Goal: Task Accomplishment & Management: Use online tool/utility

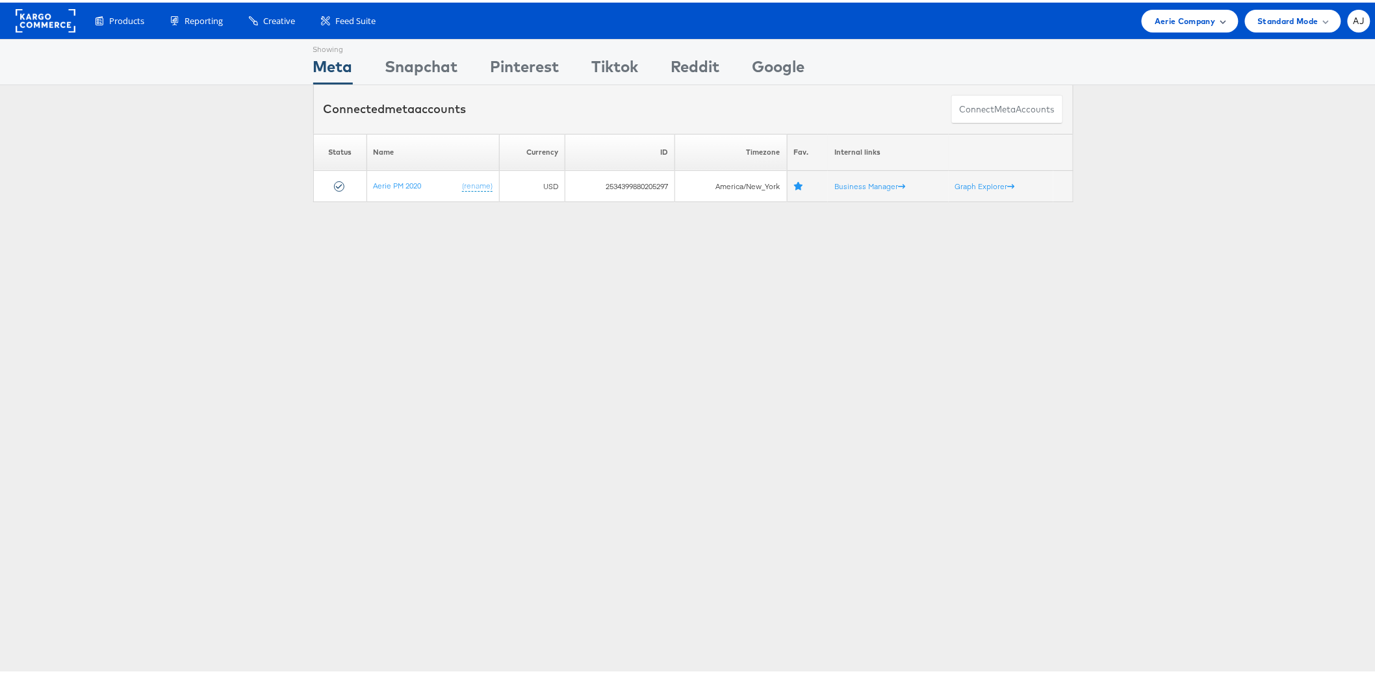
click at [1203, 18] on span "Aerie Company" at bounding box center [1185, 19] width 60 height 14
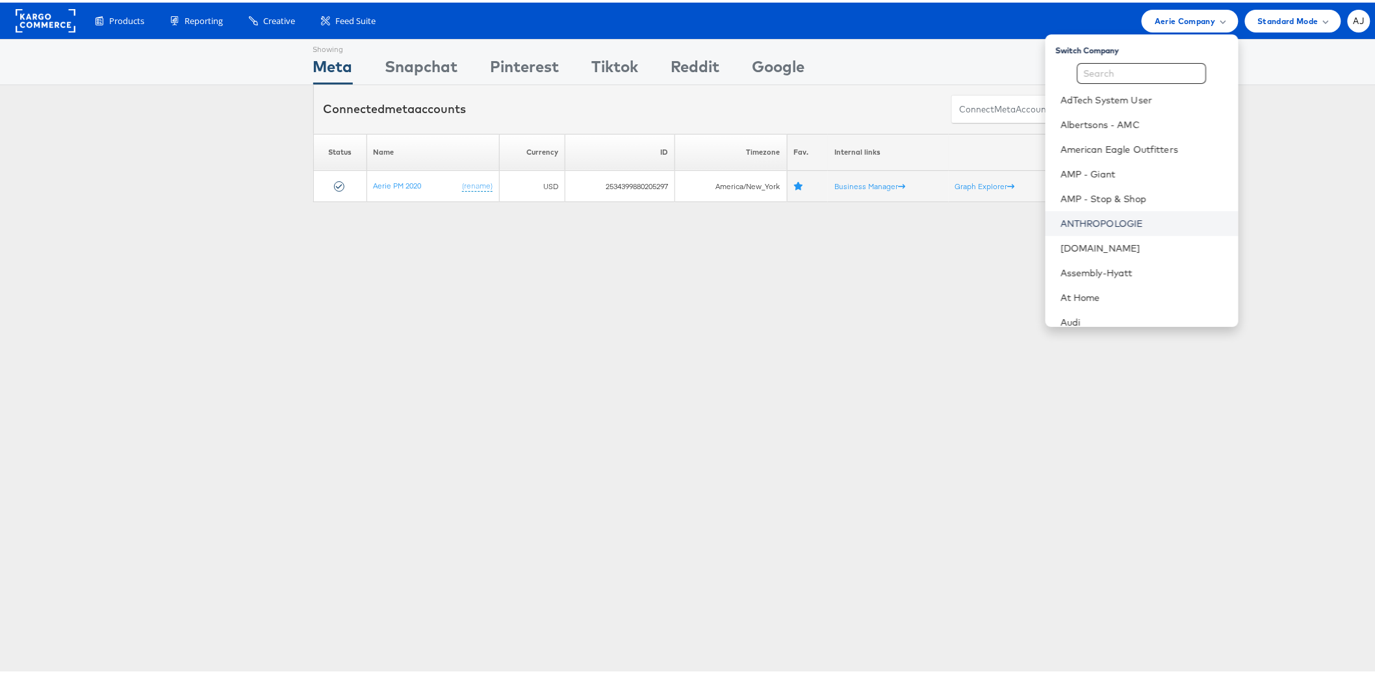
click at [1099, 214] on link "ANTHROPOLOGIE" at bounding box center [1144, 220] width 167 height 13
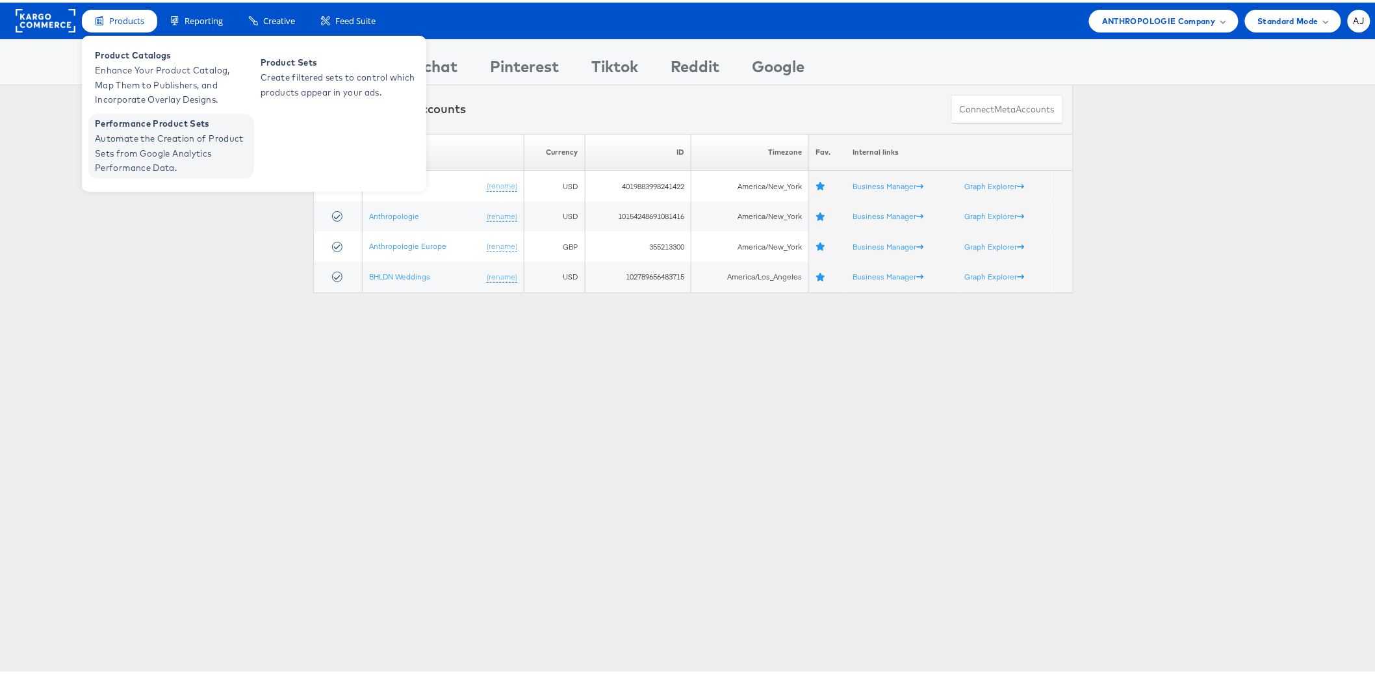
click at [177, 142] on span "Automate the Creation of Product Sets from Google Analytics Performance Data." at bounding box center [173, 151] width 156 height 44
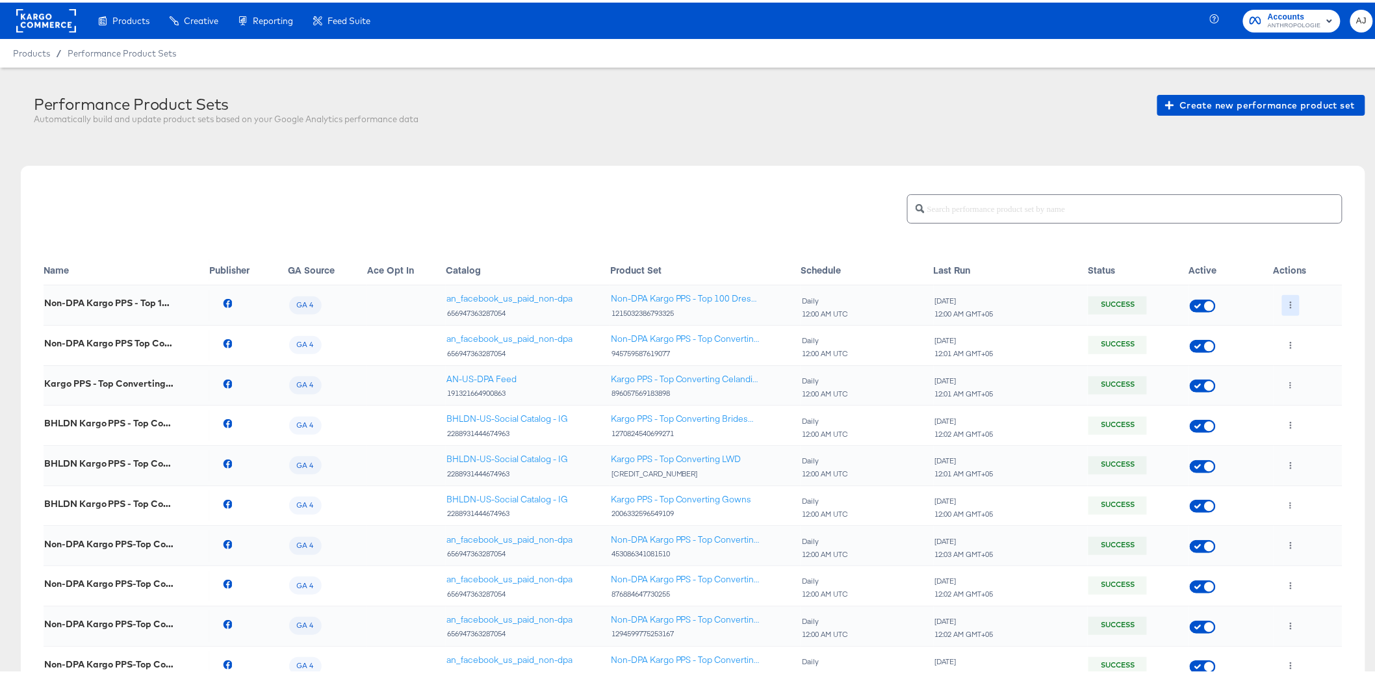
click at [1287, 301] on icon "button" at bounding box center [1290, 302] width 7 height 7
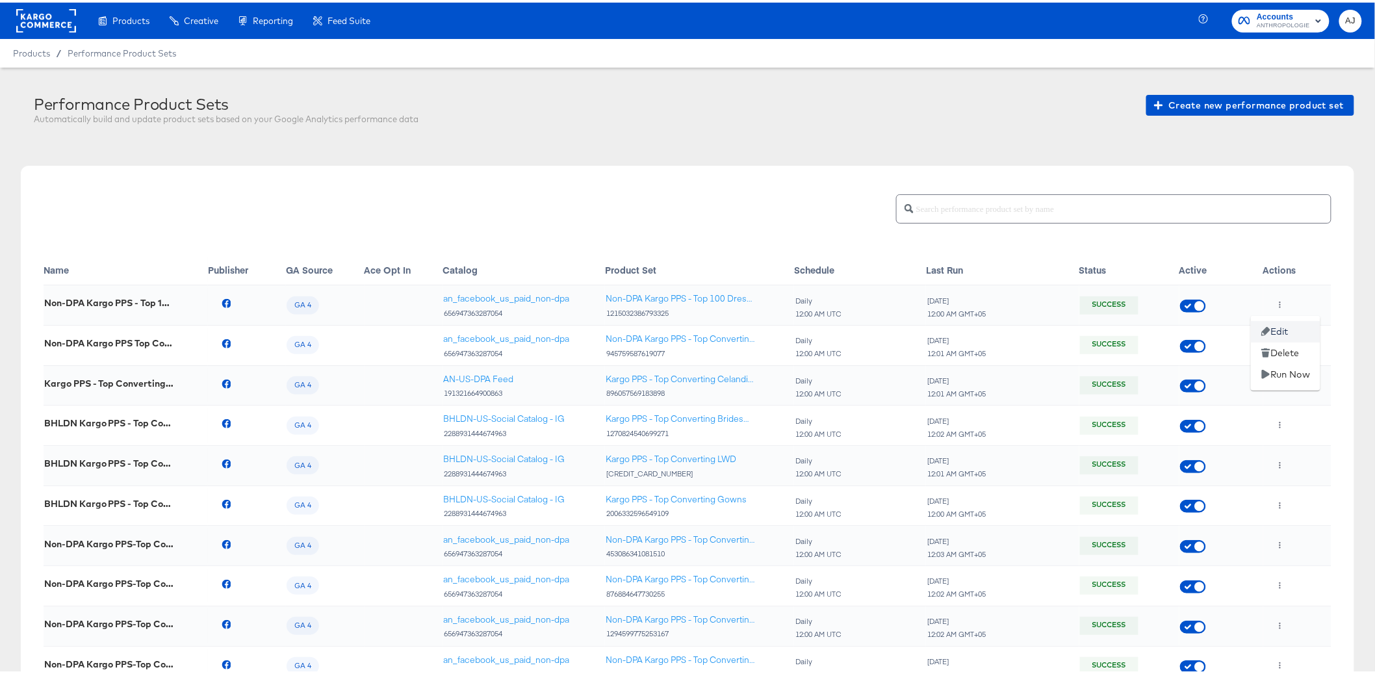
click at [1280, 330] on li "Edit" at bounding box center [1286, 328] width 70 height 21
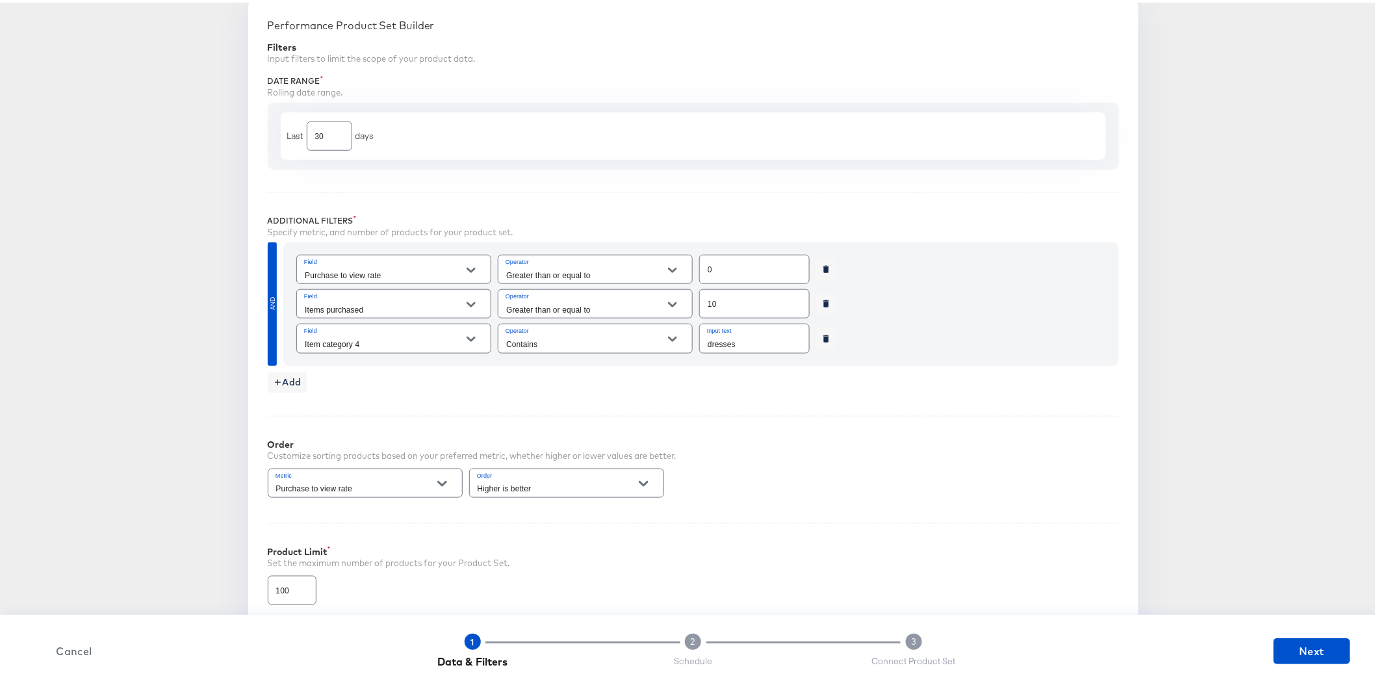
scroll to position [949, 0]
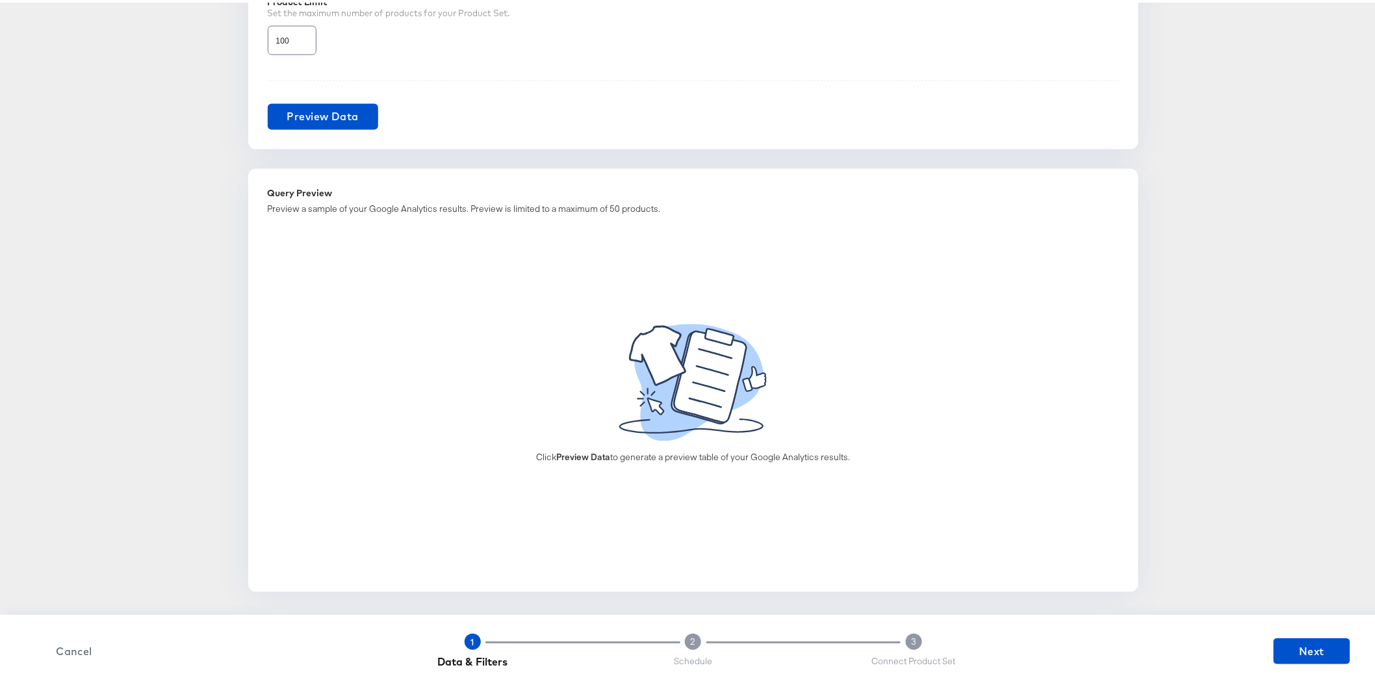
click at [77, 650] on span "Cancel" at bounding box center [74, 648] width 66 height 18
